Goal: Use online tool/utility

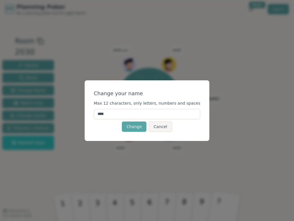
click at [140, 109] on input "****" at bounding box center [147, 114] width 107 height 10
click at [138, 112] on input "****" at bounding box center [147, 114] width 107 height 10
type input "****"
click button "Change" at bounding box center [134, 126] width 25 height 10
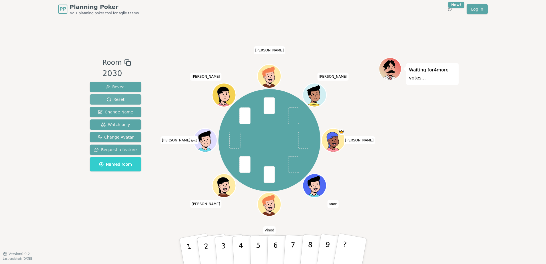
click at [116, 99] on span "Reset" at bounding box center [116, 100] width 18 height 6
click at [209, 251] on button "2" at bounding box center [213, 251] width 34 height 46
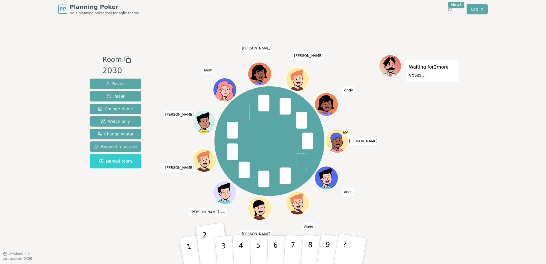
drag, startPoint x: 216, startPoint y: 86, endPoint x: 205, endPoint y: 71, distance: 19.0
click at [205, 71] on span "anon" at bounding box center [207, 70] width 11 height 8
click at [207, 71] on span "anon" at bounding box center [207, 70] width 11 height 8
click at [424, 70] on p "Waiting for 2 more votes..." at bounding box center [432, 71] width 47 height 16
click at [403, 69] on div "Waiting for 2 more votes..." at bounding box center [419, 66] width 80 height 23
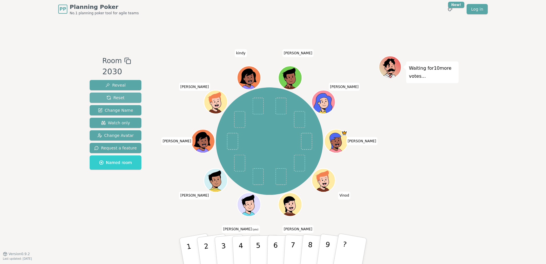
click at [113, 95] on span "Reset" at bounding box center [116, 98] width 18 height 6
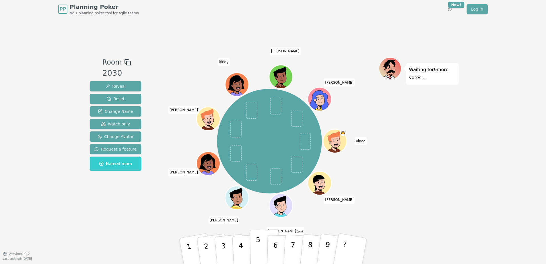
click at [258, 249] on p "5" at bounding box center [258, 251] width 5 height 31
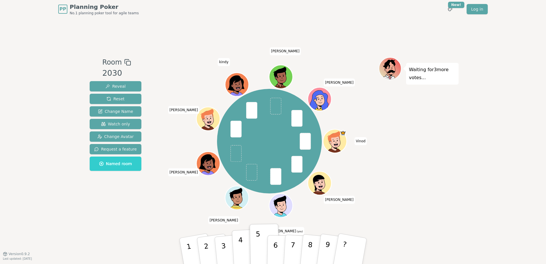
click at [246, 249] on button "4" at bounding box center [247, 251] width 31 height 45
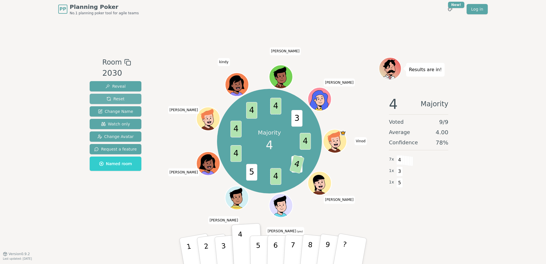
click at [119, 99] on span "Reset" at bounding box center [116, 99] width 18 height 6
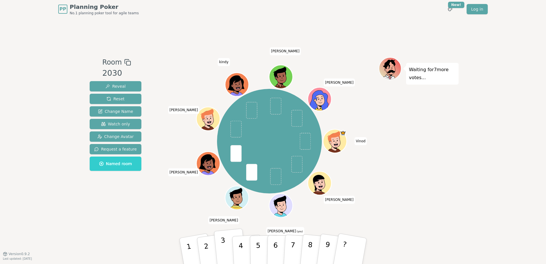
click at [226, 242] on button "3" at bounding box center [230, 250] width 33 height 45
click at [116, 97] on span "Reset" at bounding box center [116, 99] width 18 height 6
click at [257, 242] on p "5" at bounding box center [258, 251] width 5 height 31
click at [247, 248] on button "4" at bounding box center [247, 251] width 31 height 45
